Goal: Information Seeking & Learning: Find specific fact

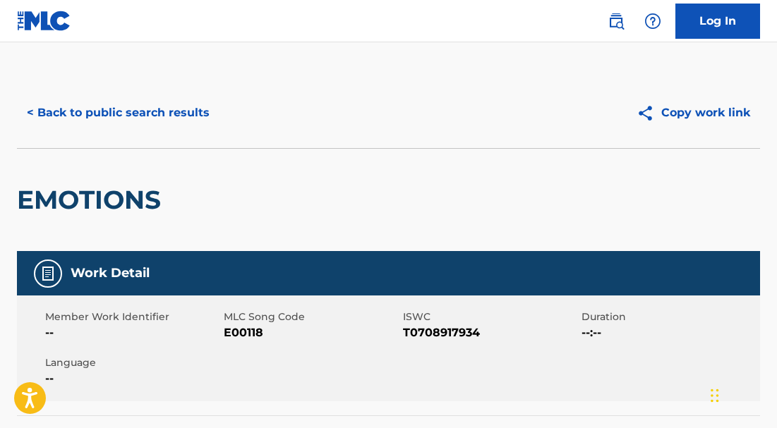
click at [87, 114] on button "< Back to public search results" at bounding box center [118, 112] width 202 height 35
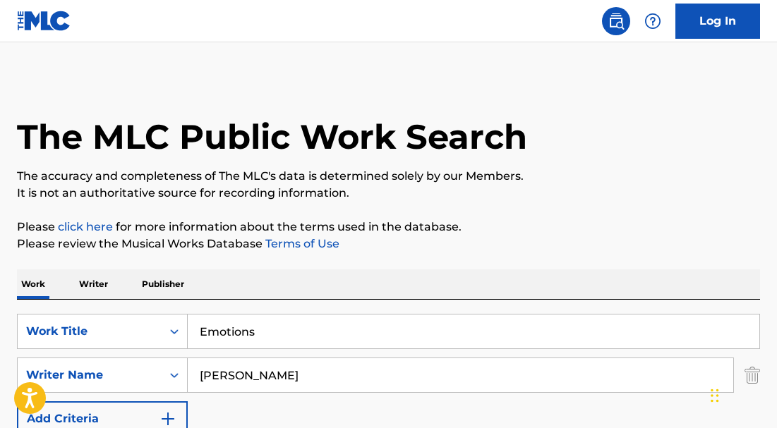
click at [262, 338] on input "Emotions" at bounding box center [473, 332] width 571 height 34
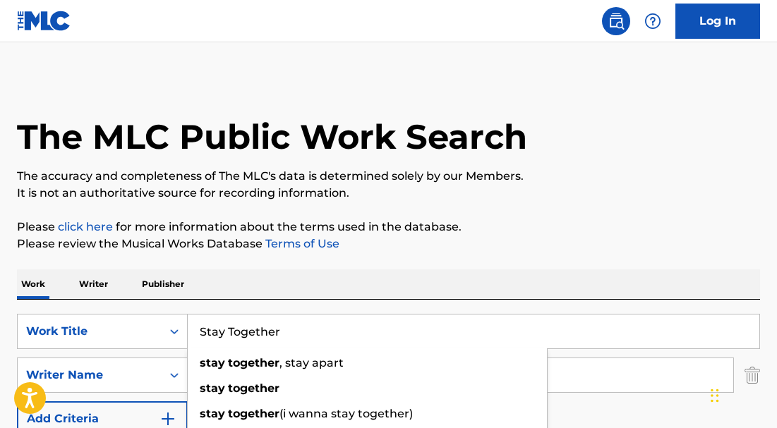
type input "Stay Together"
click at [317, 269] on div "Work Writer Publisher" at bounding box center [388, 284] width 743 height 30
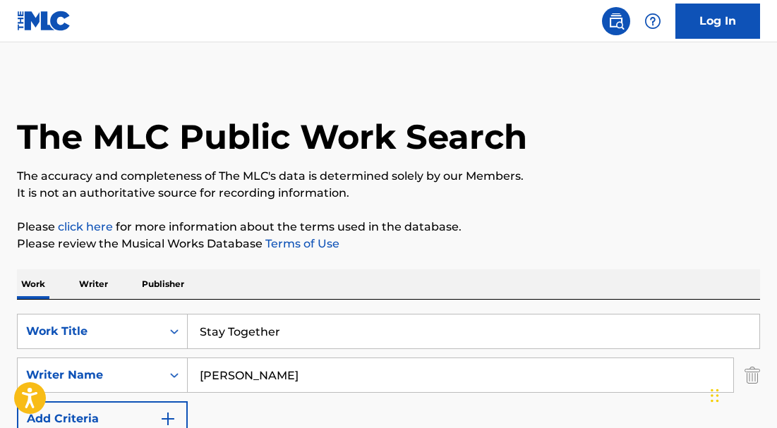
click at [250, 384] on input "[PERSON_NAME]" at bounding box center [460, 375] width 545 height 34
type input "[PERSON_NAME]"
click at [454, 284] on div "Work Writer Publisher" at bounding box center [388, 284] width 743 height 30
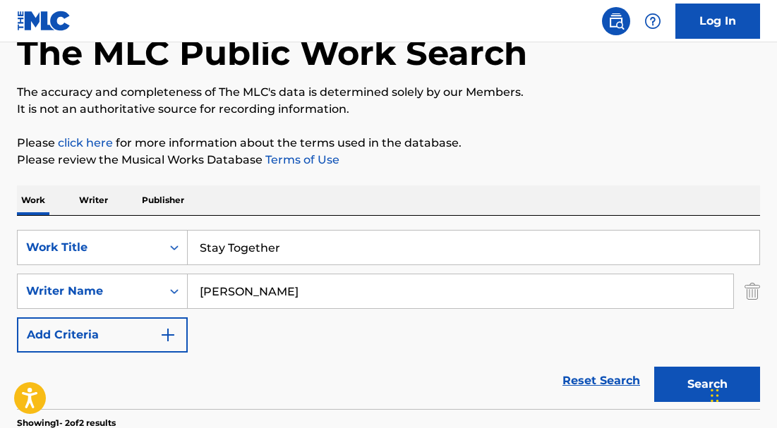
click at [657, 384] on button "Search" at bounding box center [707, 384] width 106 height 35
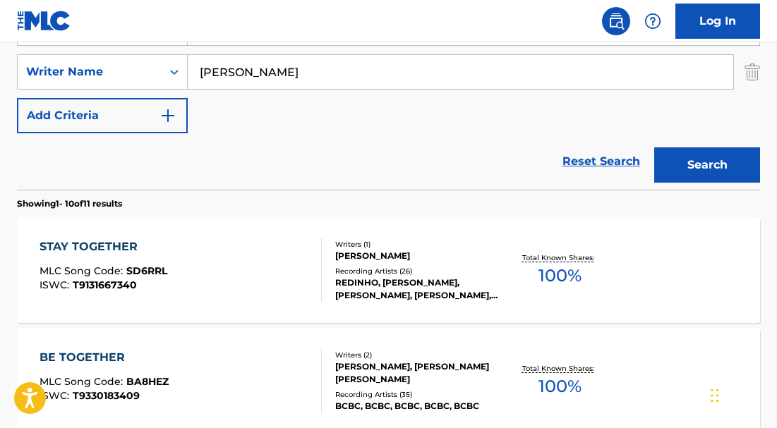
scroll to position [336, 0]
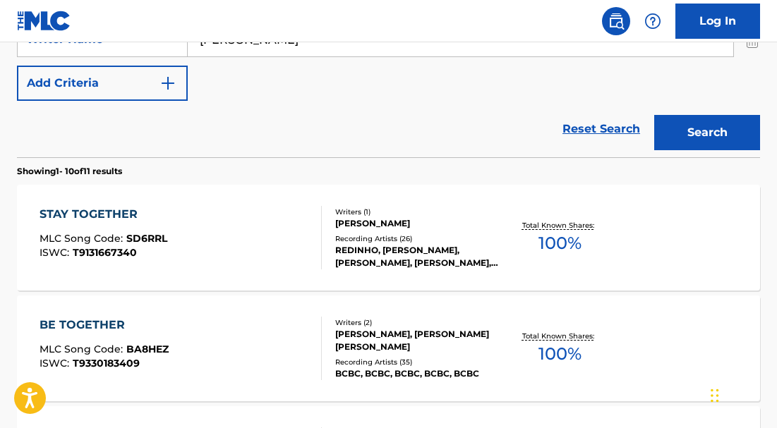
click at [98, 212] on div "STAY TOGETHER" at bounding box center [103, 214] width 128 height 17
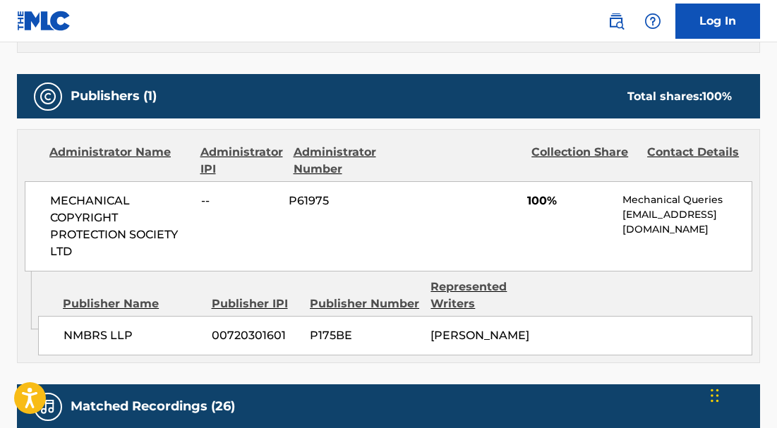
scroll to position [579, 0]
